Goal: Task Accomplishment & Management: Manage account settings

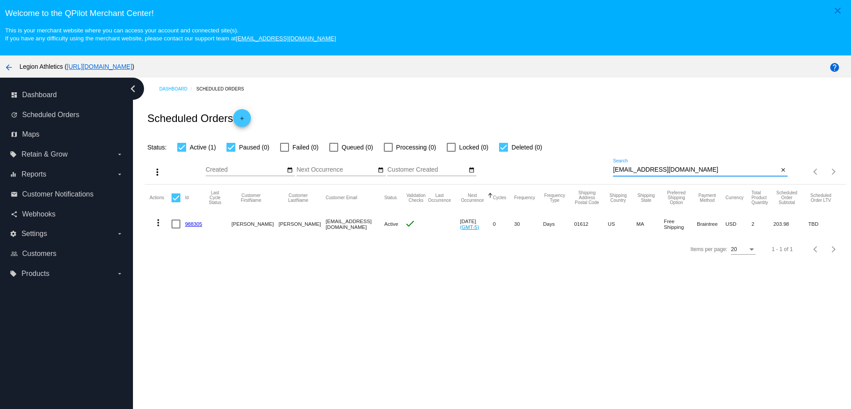
click at [195, 225] on link "988305" at bounding box center [193, 224] width 17 height 6
click at [178, 226] on div at bounding box center [176, 223] width 9 height 9
click at [176, 228] on input "checkbox" at bounding box center [176, 228] width 0 height 0
checkbox input "true"
click at [159, 226] on mat-icon "more_vert" at bounding box center [158, 222] width 11 height 11
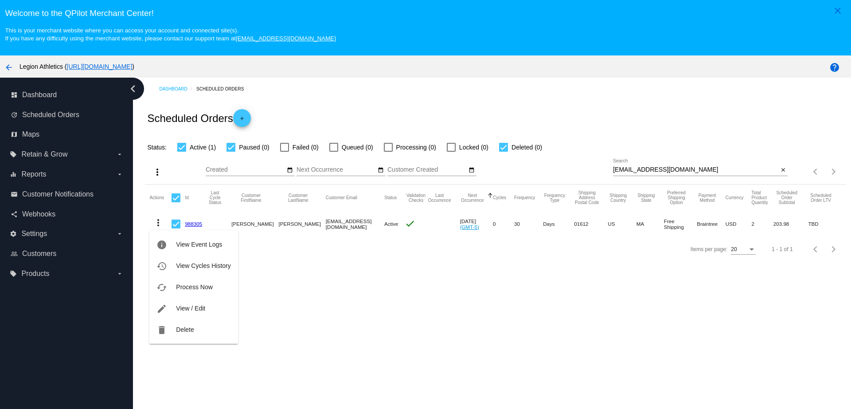
click at [334, 313] on div at bounding box center [425, 204] width 851 height 409
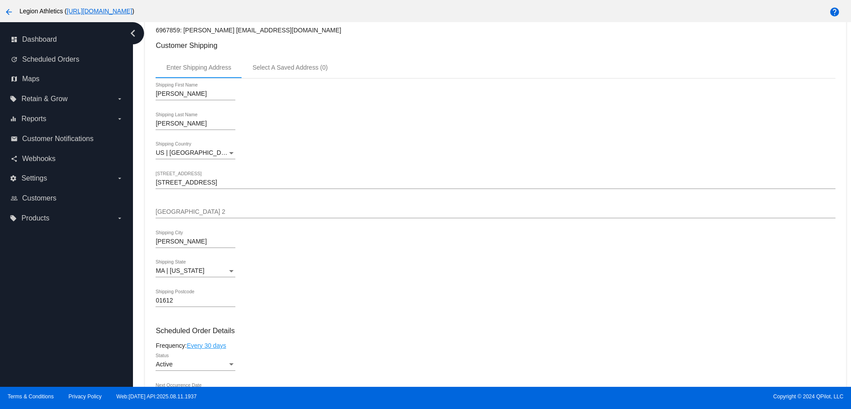
scroll to position [277, 0]
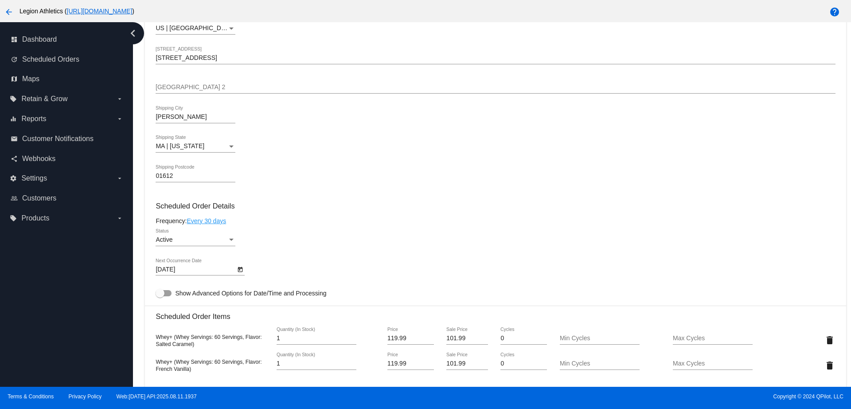
click at [223, 242] on div "Active" at bounding box center [192, 239] width 72 height 7
click at [208, 261] on span "Paused" at bounding box center [196, 258] width 80 height 19
click at [352, 200] on mat-card-content "Customer 6967859: [PERSON_NAME] [EMAIL_ADDRESS][DOMAIN_NAME] Customer Shipping …" at bounding box center [496, 316] width 680 height 860
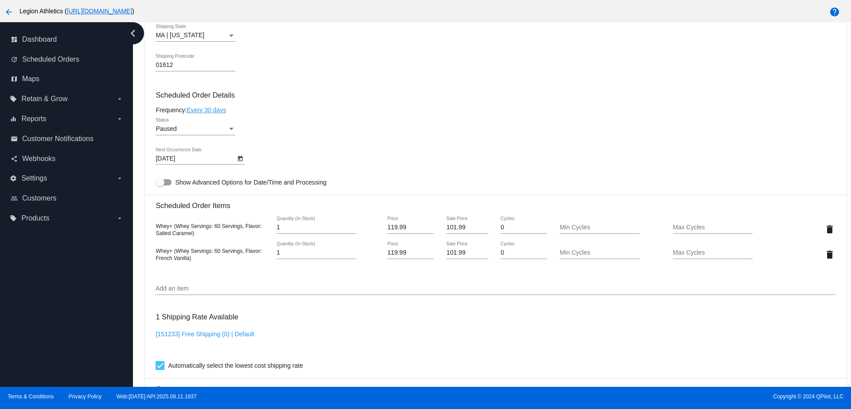
scroll to position [678, 0]
